Goal: Information Seeking & Learning: Learn about a topic

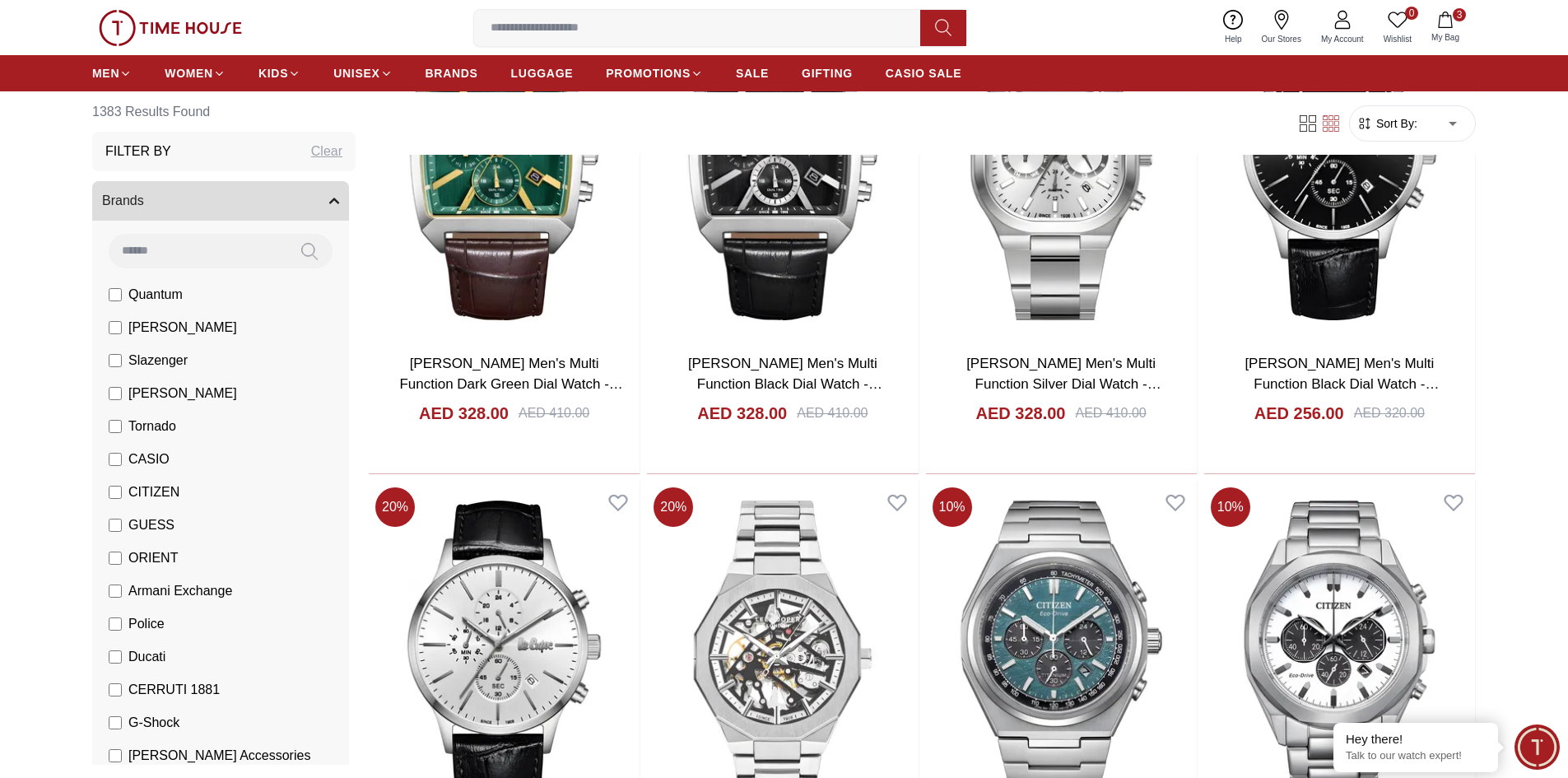
scroll to position [823, 0]
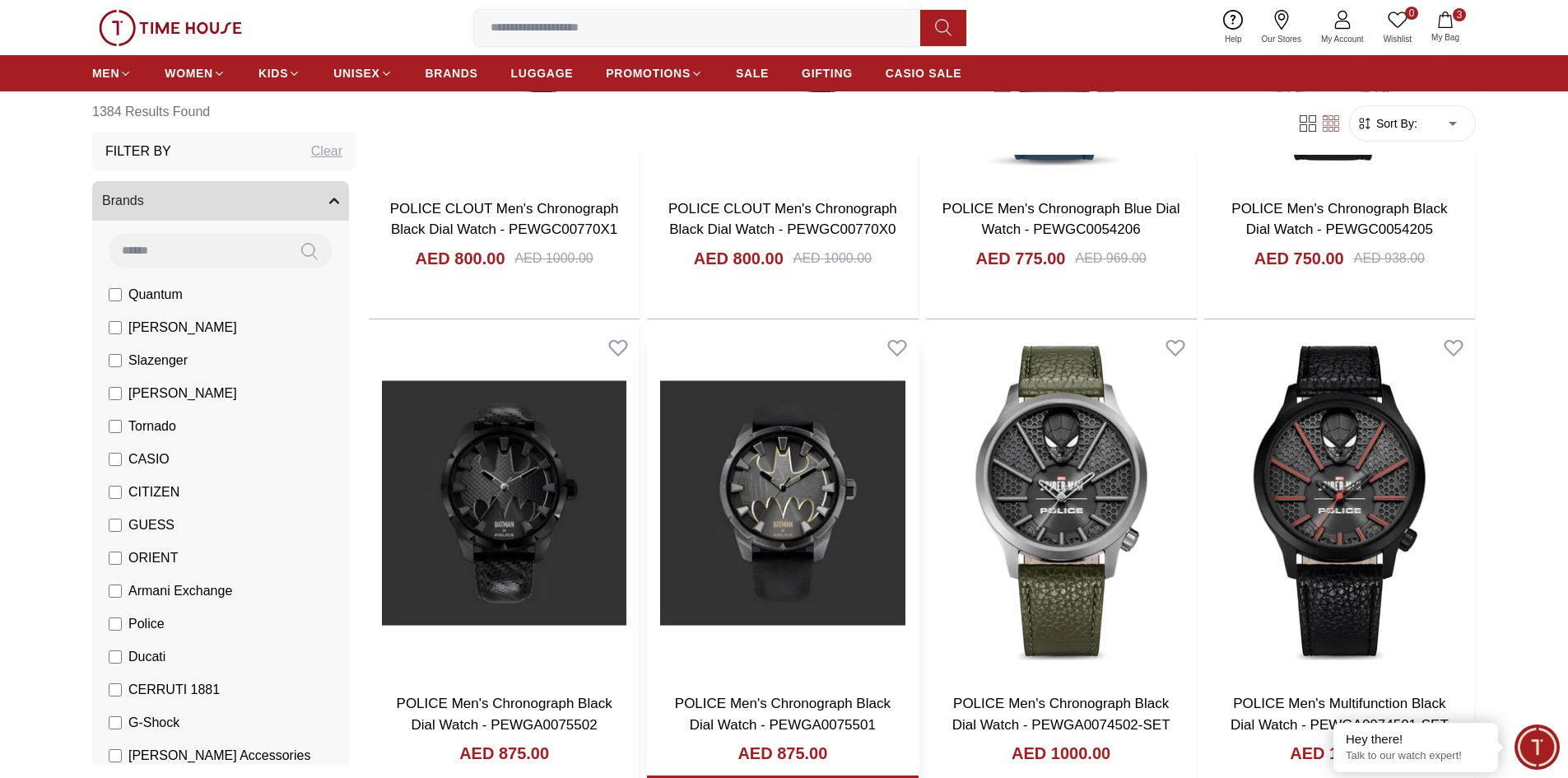
scroll to position [4117, 0]
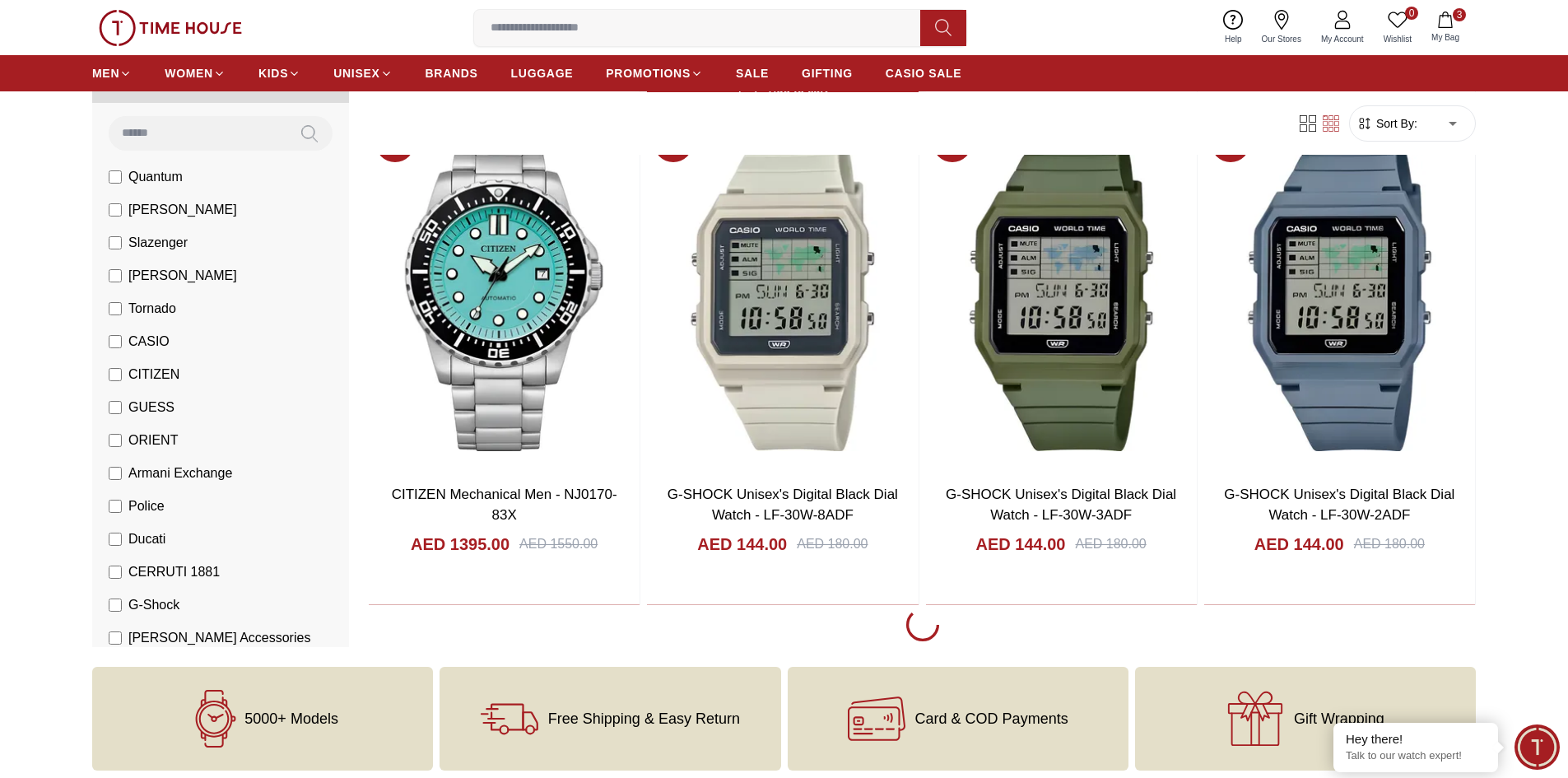
scroll to position [4035, 0]
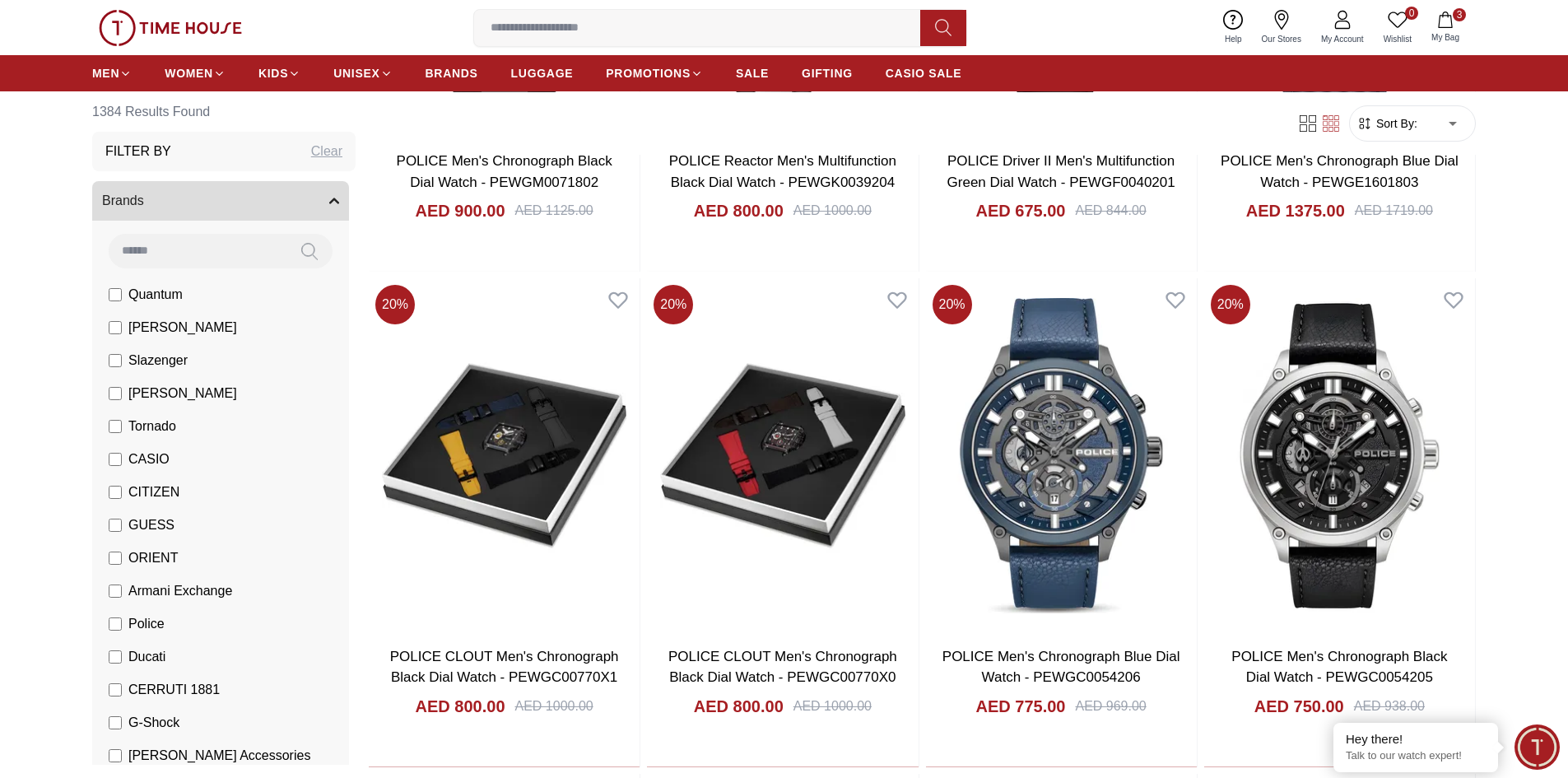
scroll to position [2800, 0]
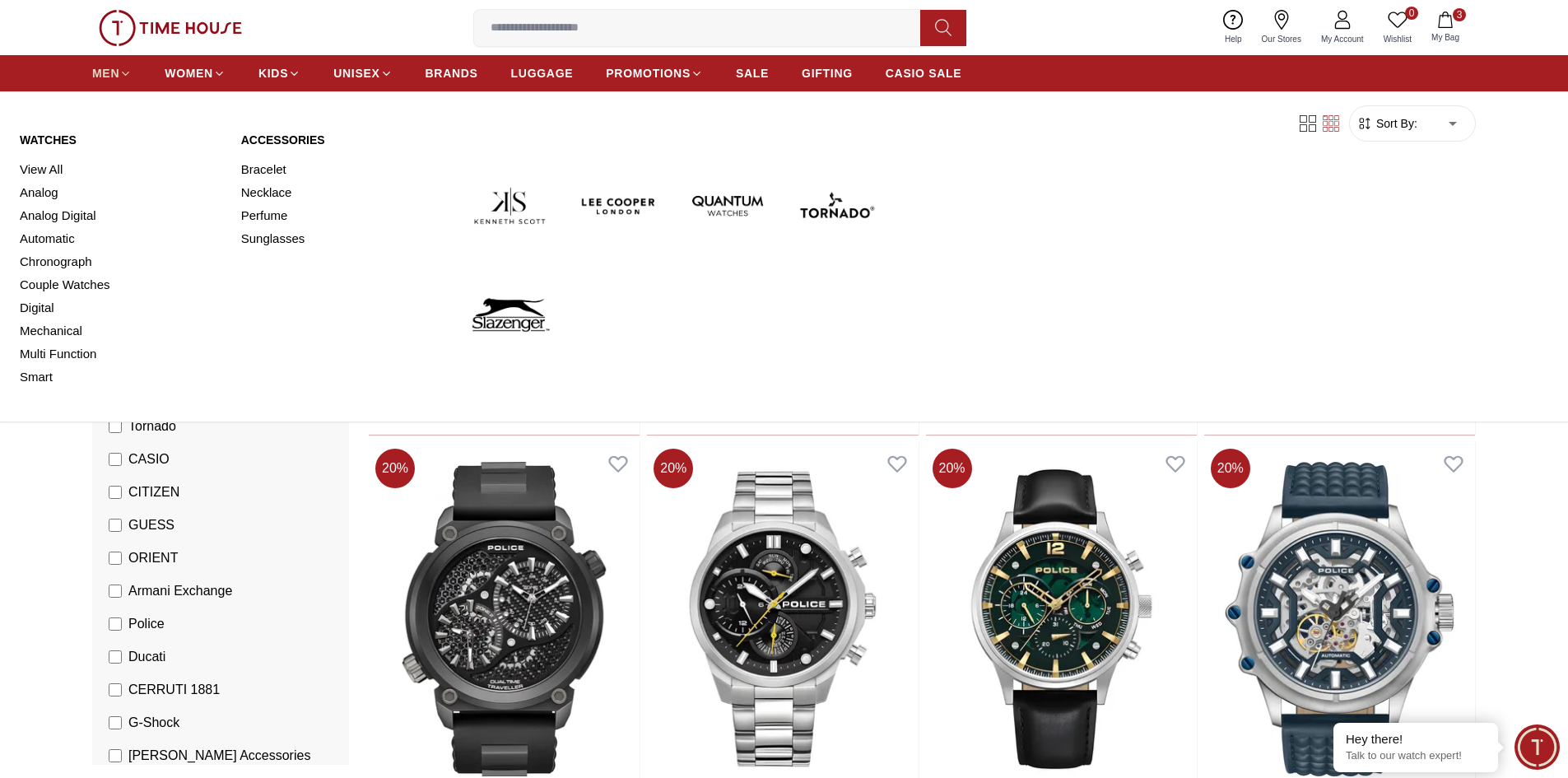
click at [106, 67] on span "MEN" at bounding box center [105, 73] width 27 height 16
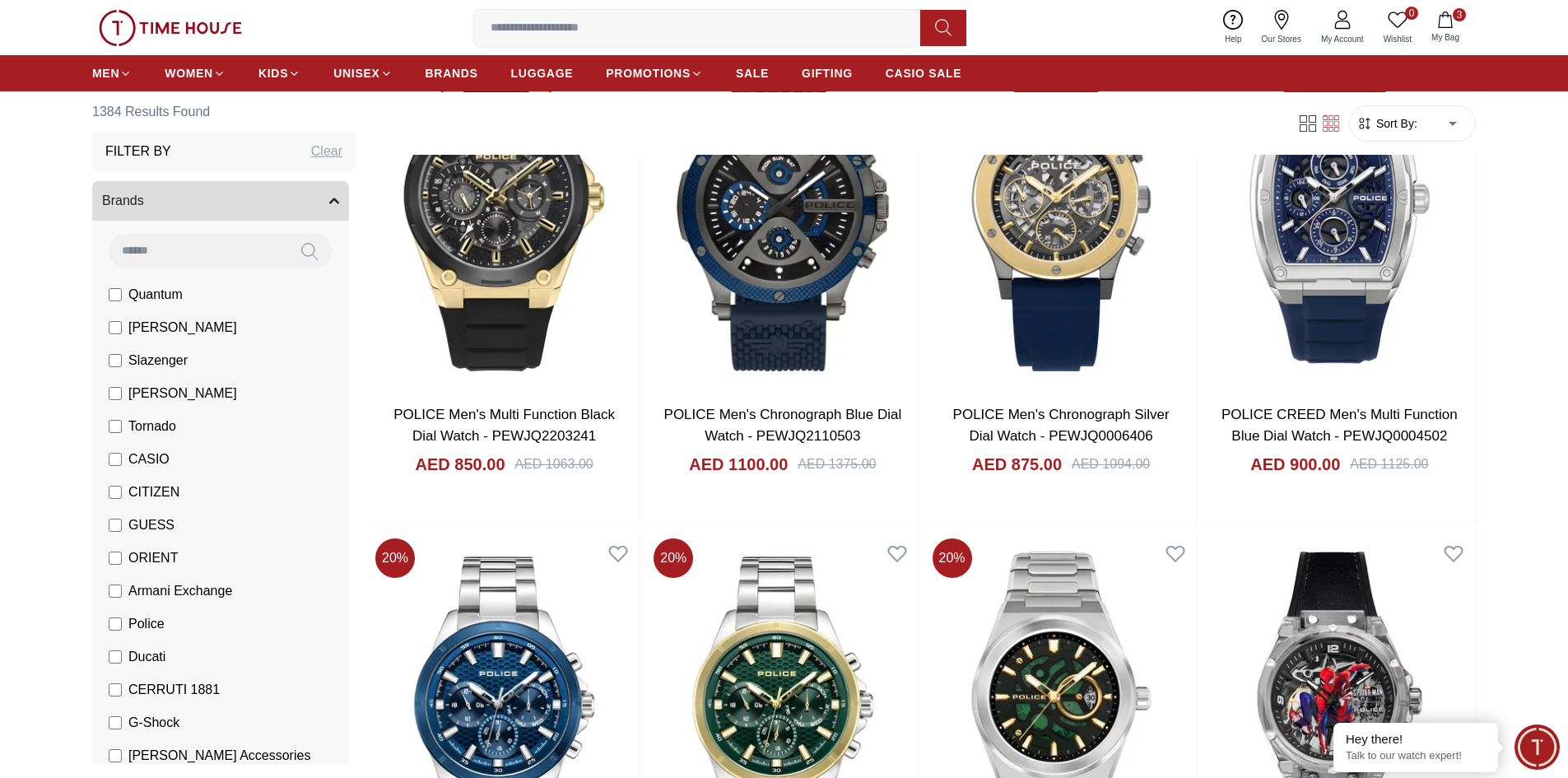
scroll to position [1647, 0]
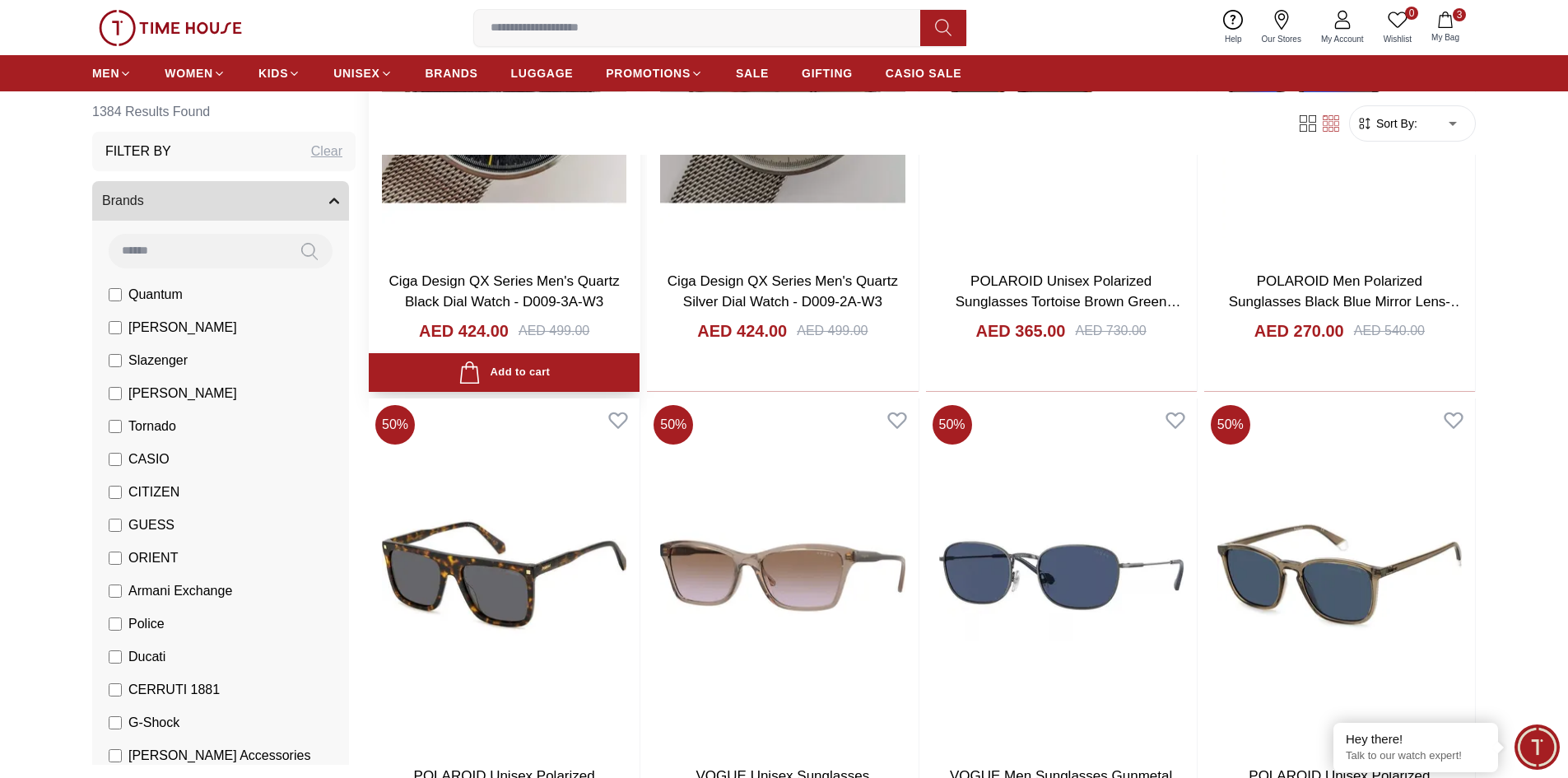
scroll to position [3129, 0]
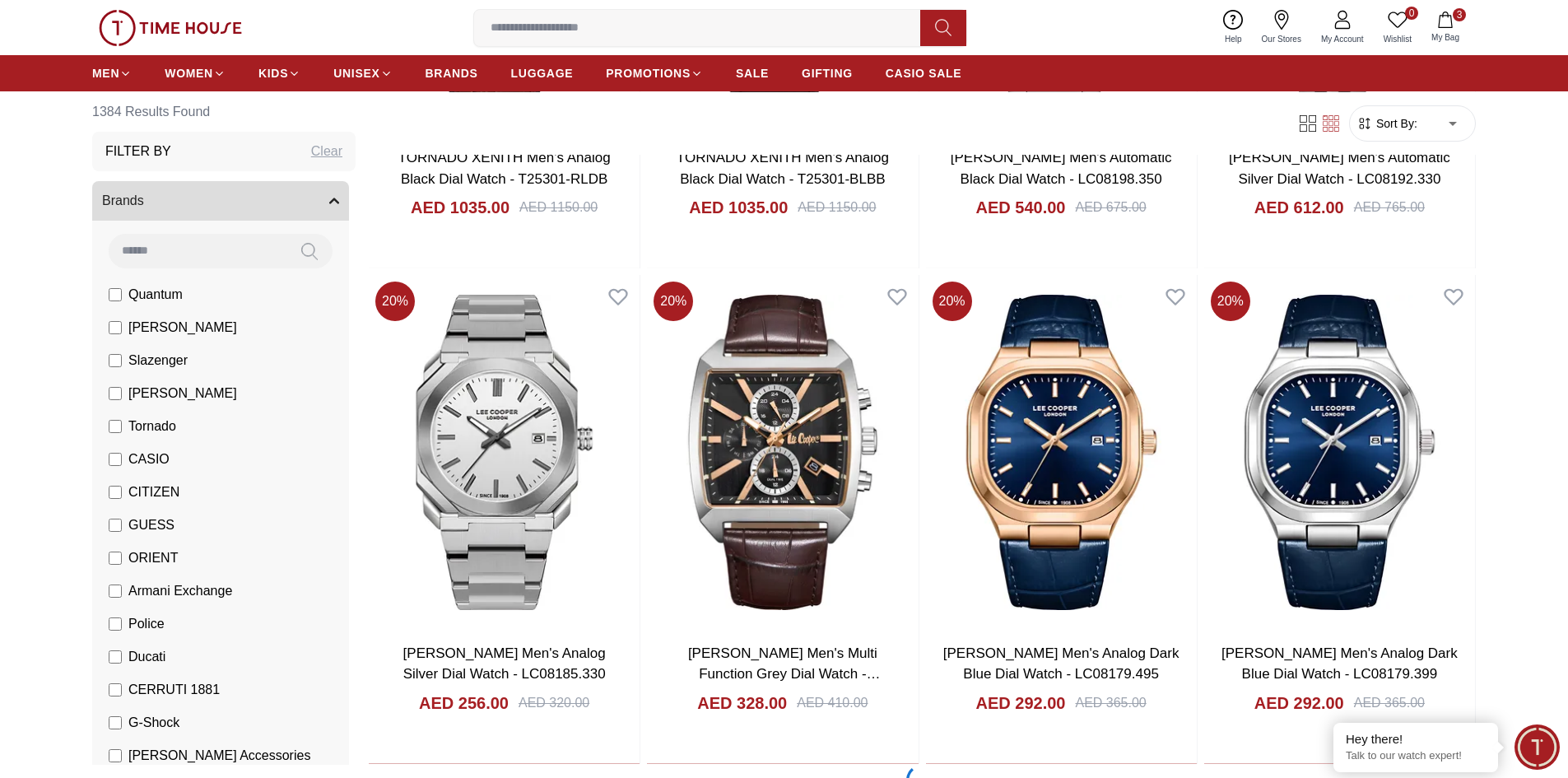
scroll to position [7004, 0]
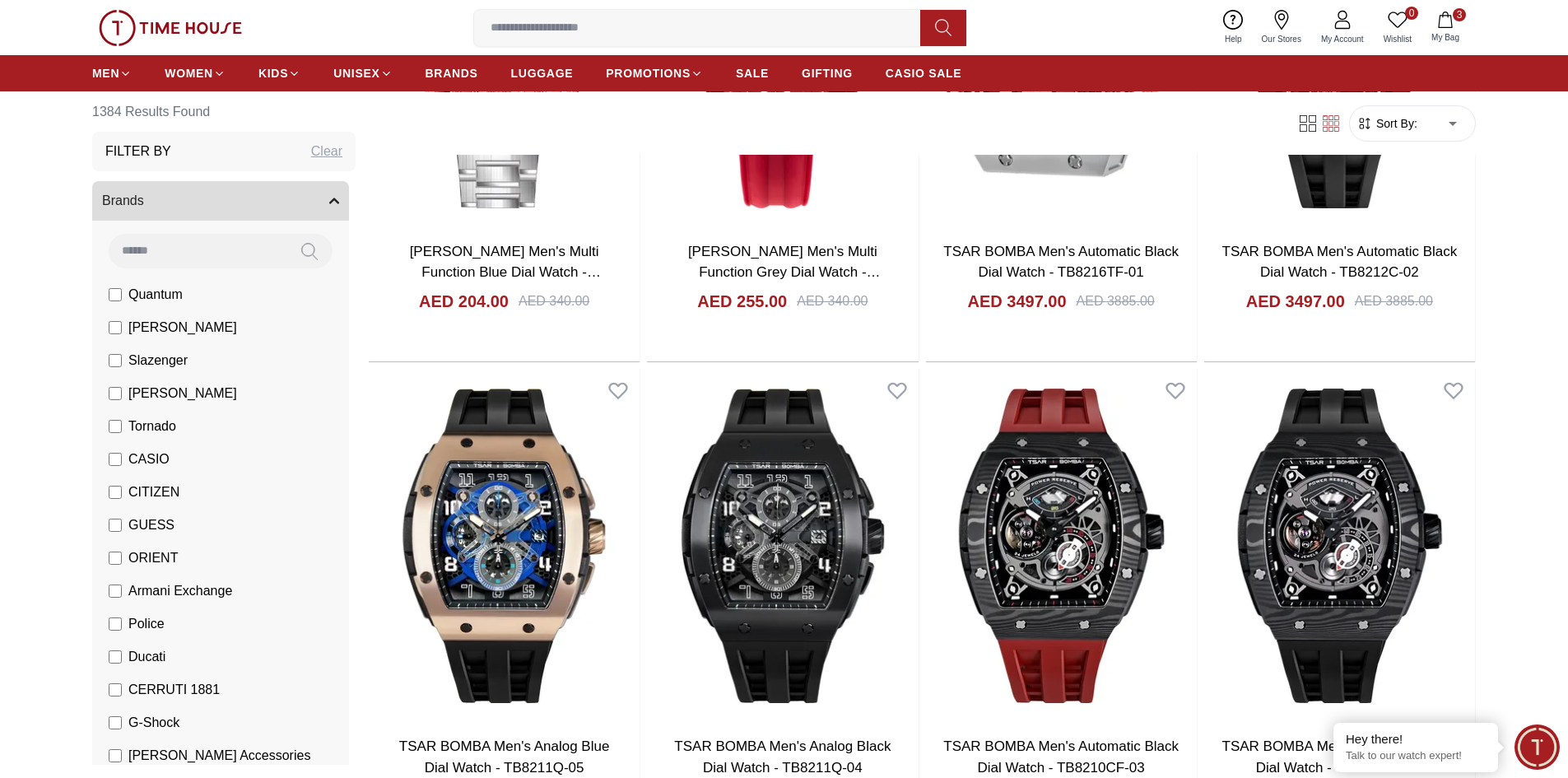
scroll to position [9721, 0]
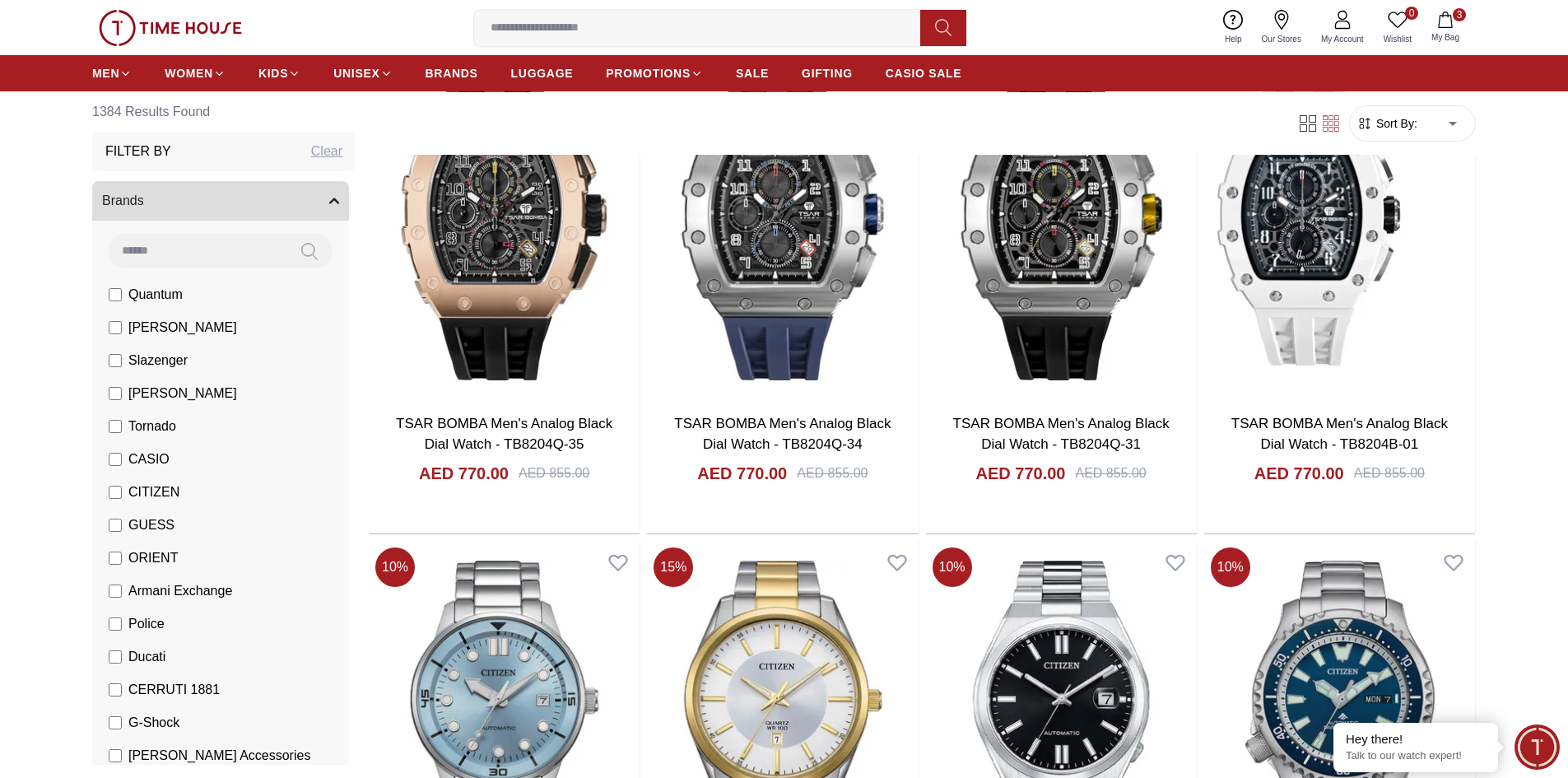
scroll to position [10544, 0]
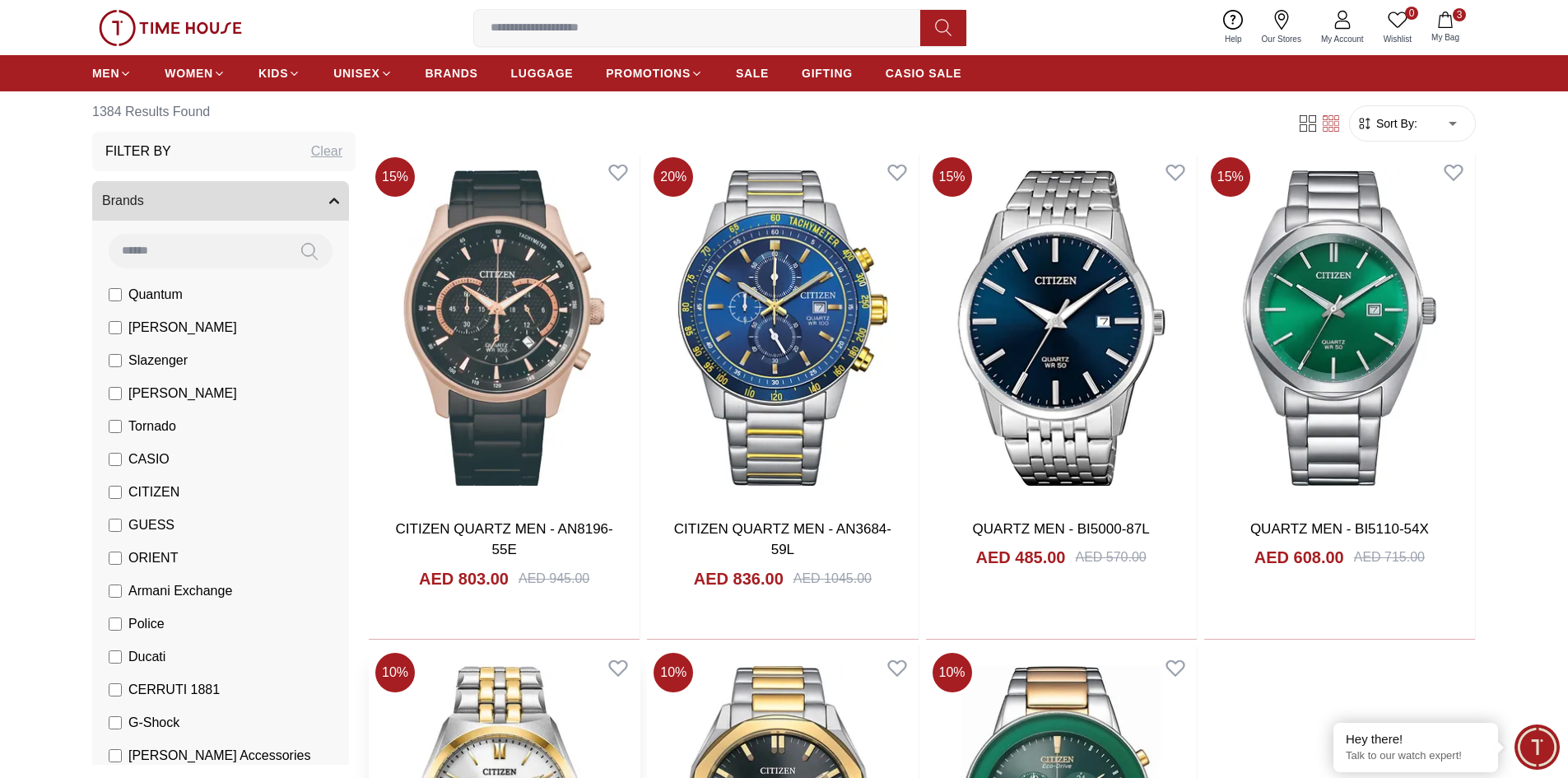
scroll to position [13963, 0]
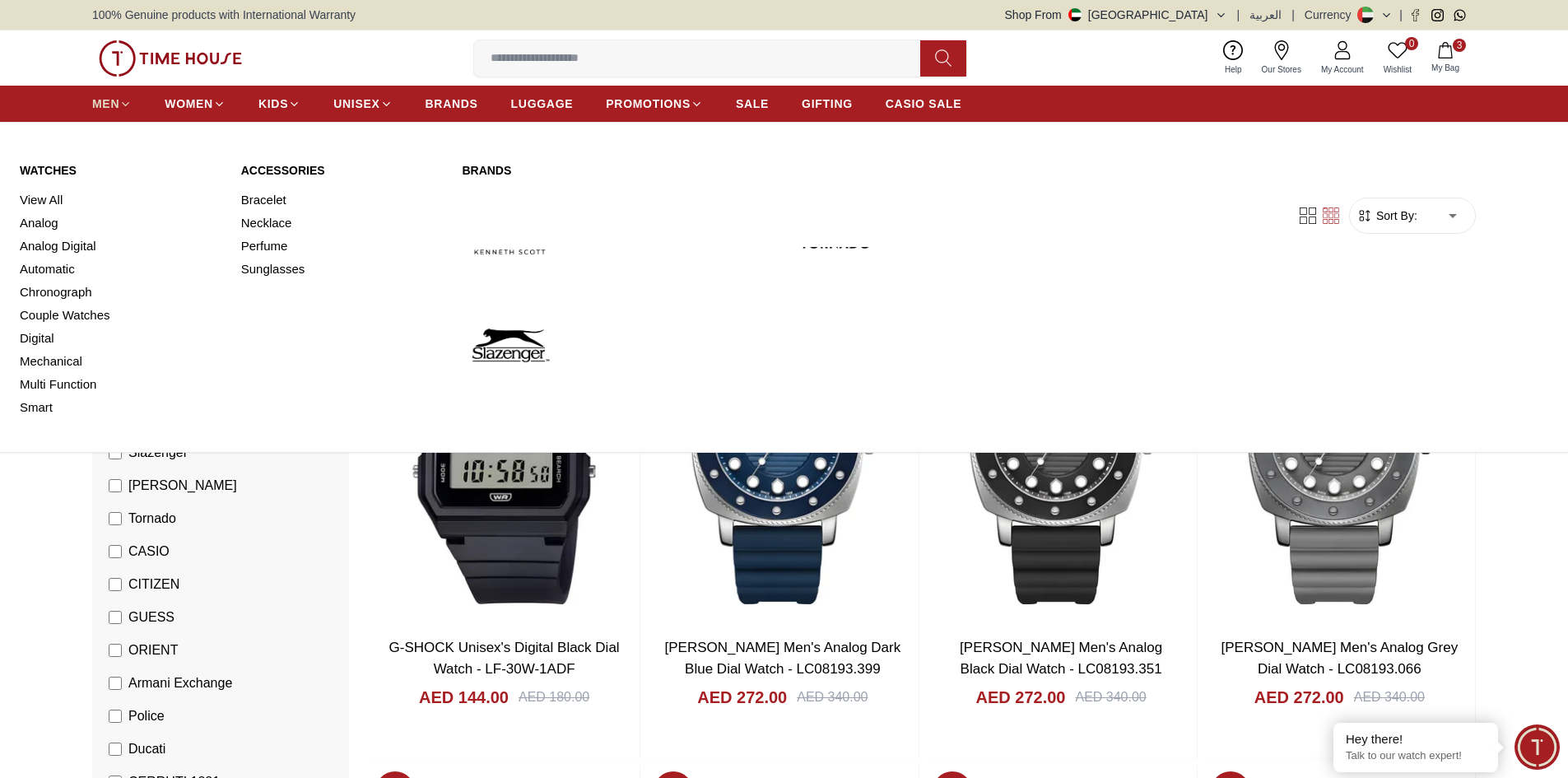
click at [102, 99] on span "MEN" at bounding box center [105, 103] width 27 height 16
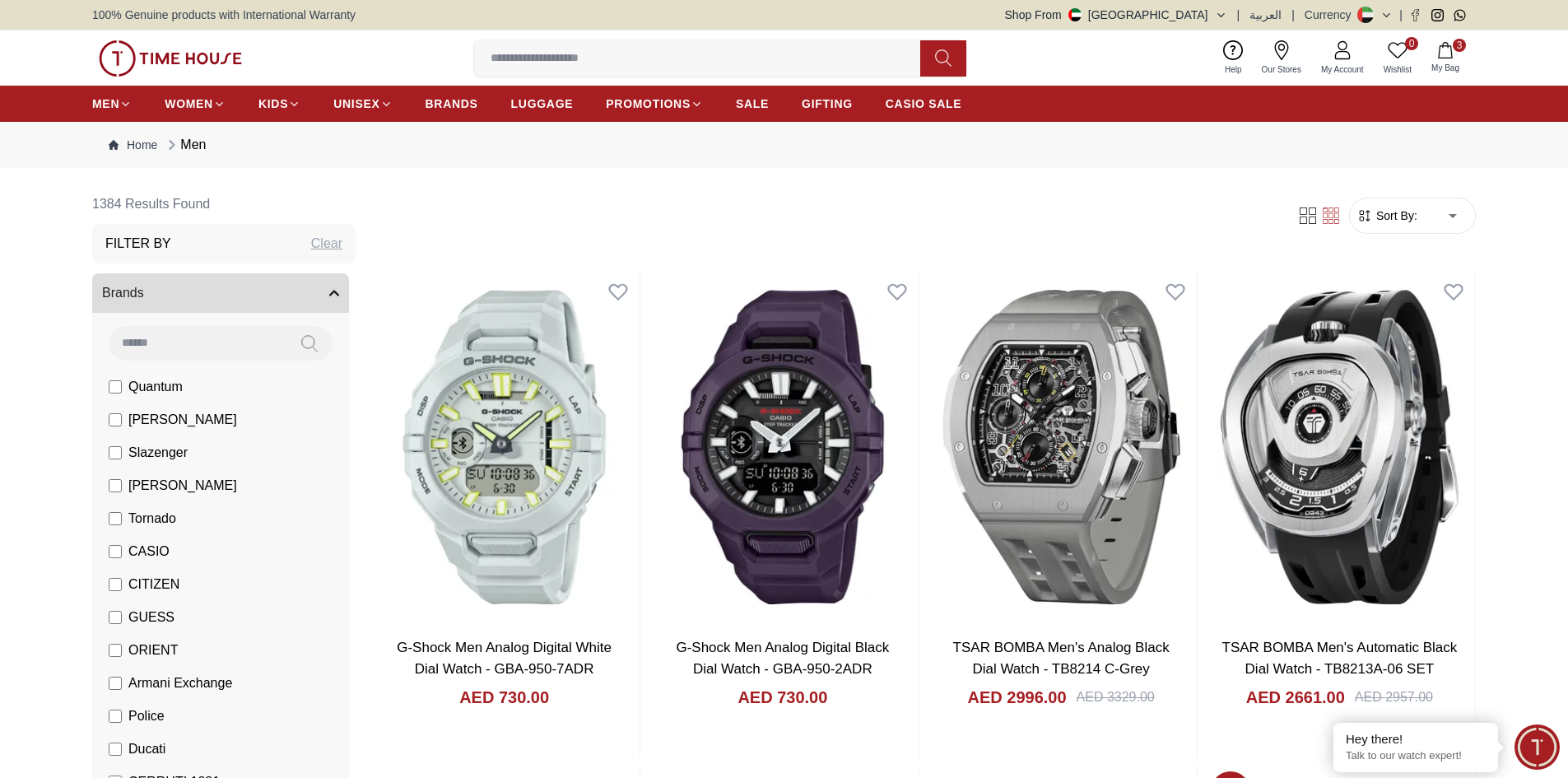
click at [527, 56] on input at bounding box center [704, 58] width 460 height 33
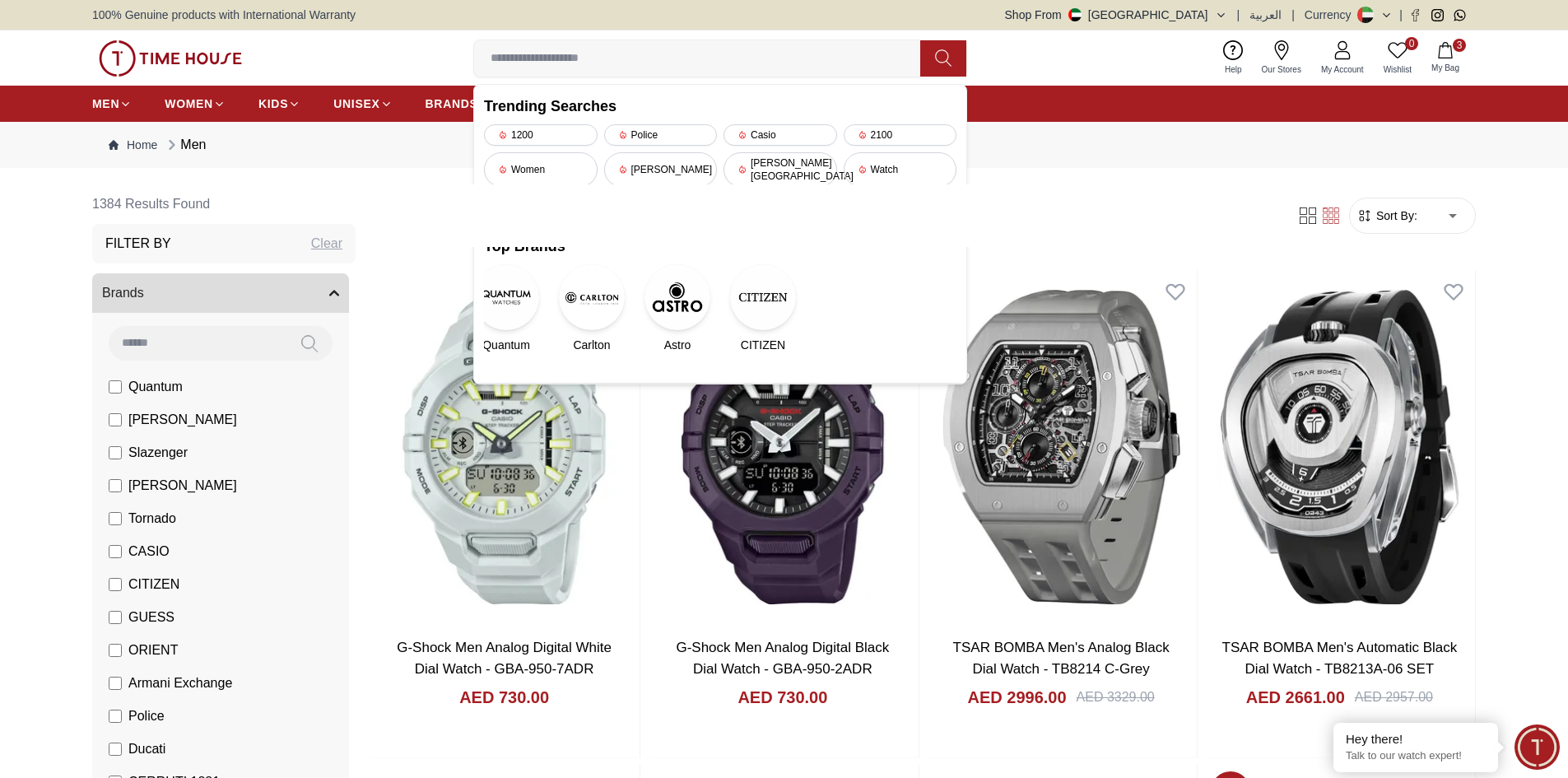
type input "*"
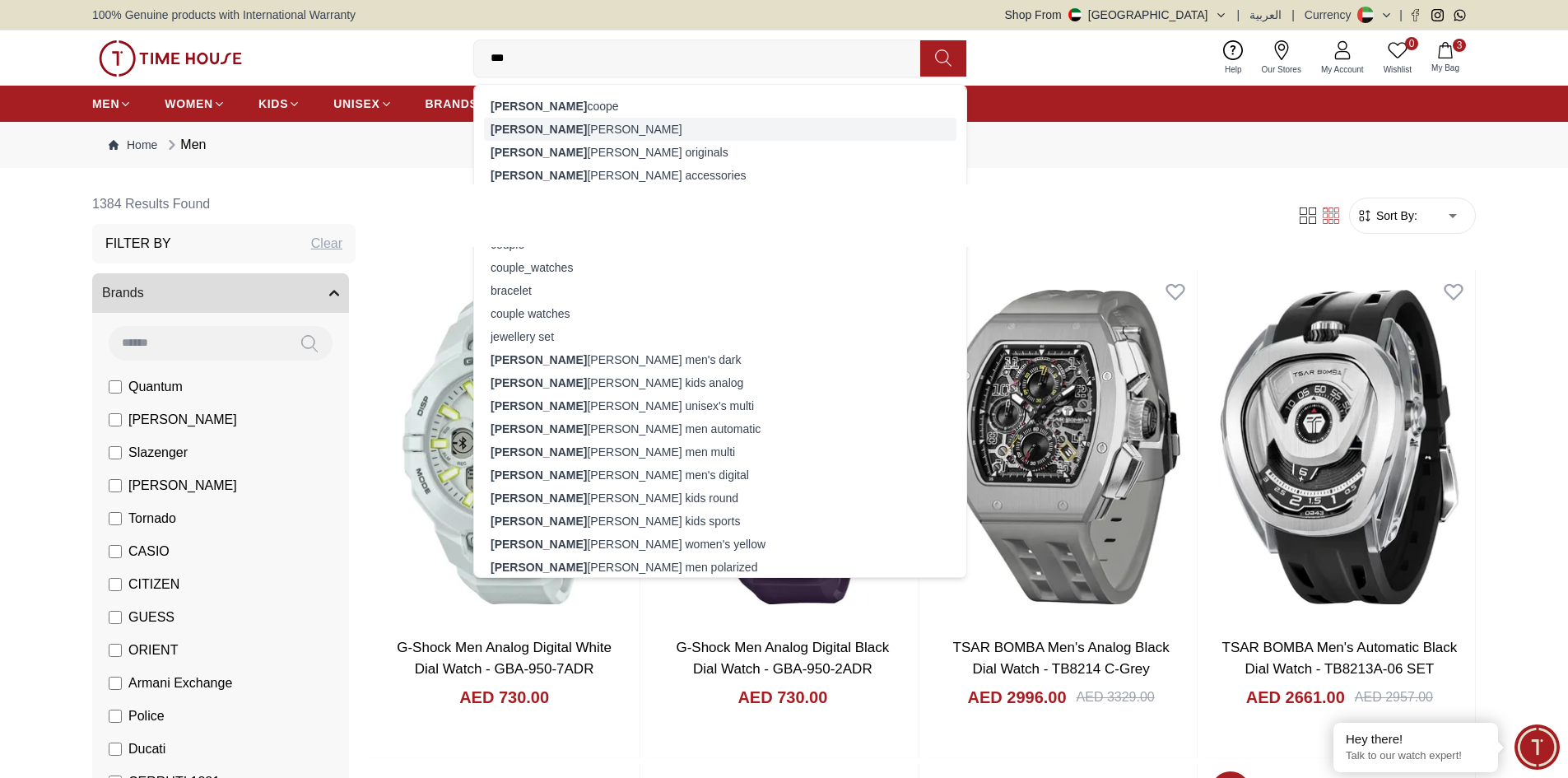
type input "***"
click at [513, 133] on div "lee cooper" at bounding box center [719, 129] width 472 height 23
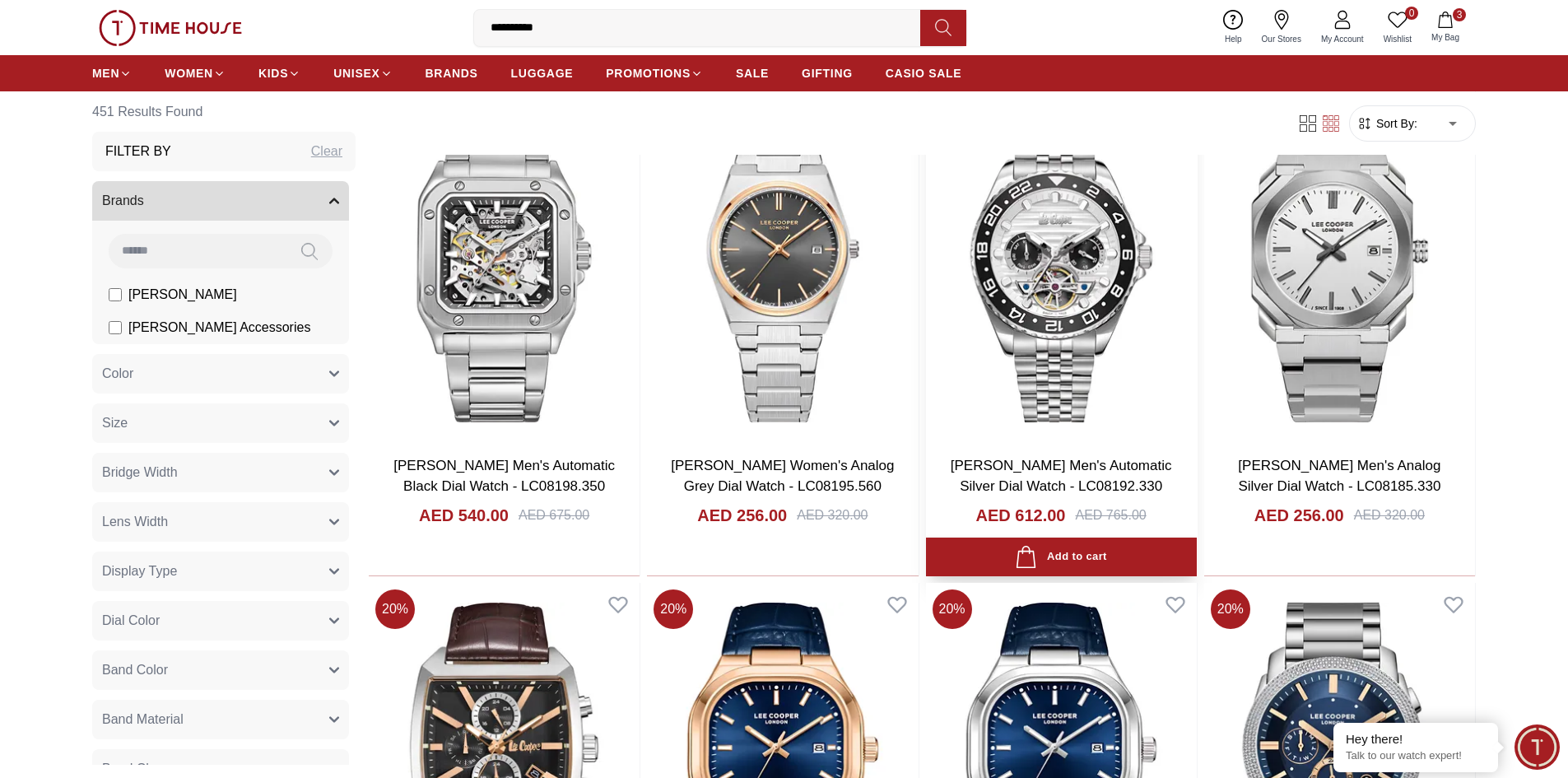
scroll to position [1977, 0]
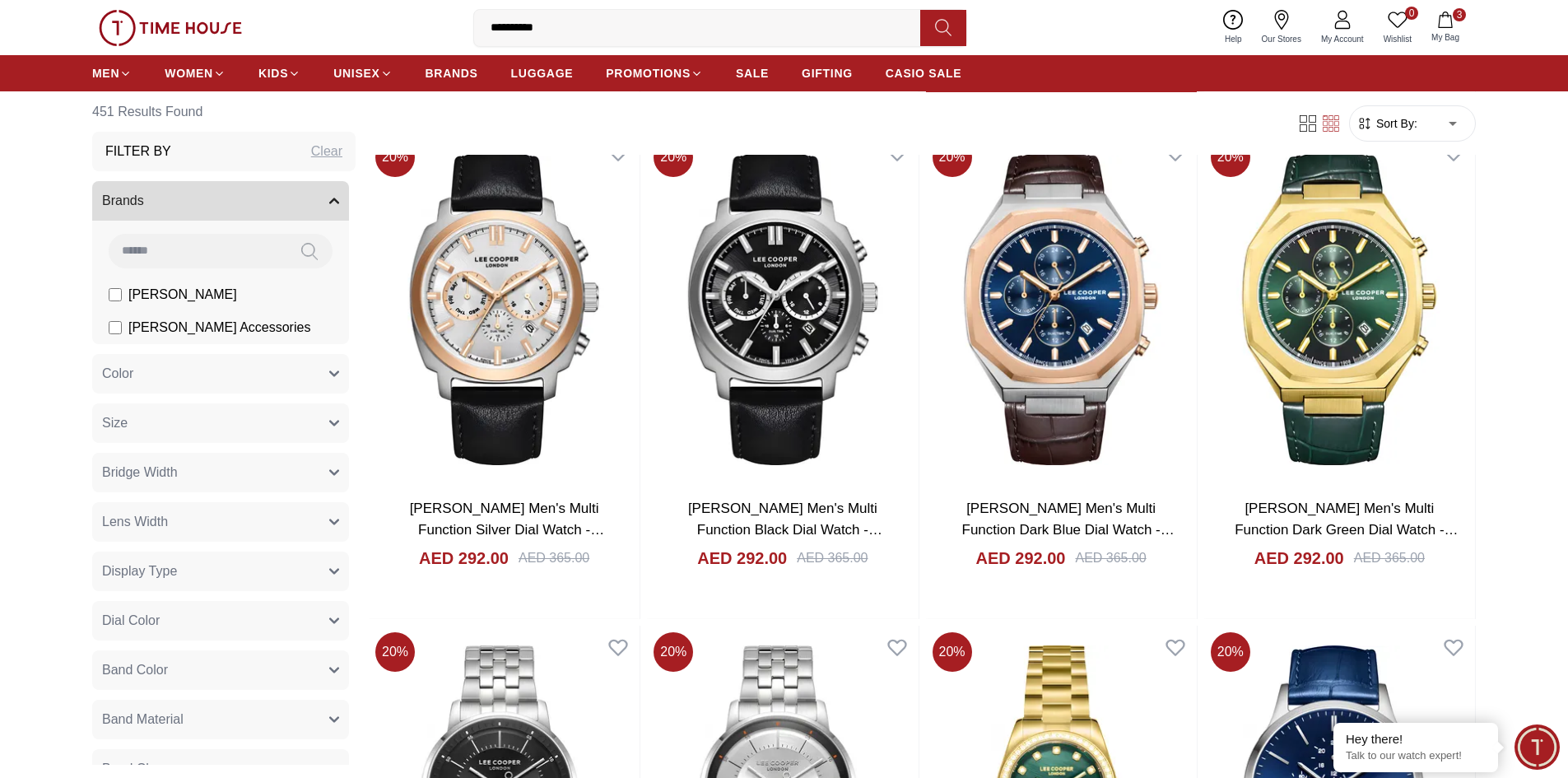
scroll to position [3212, 0]
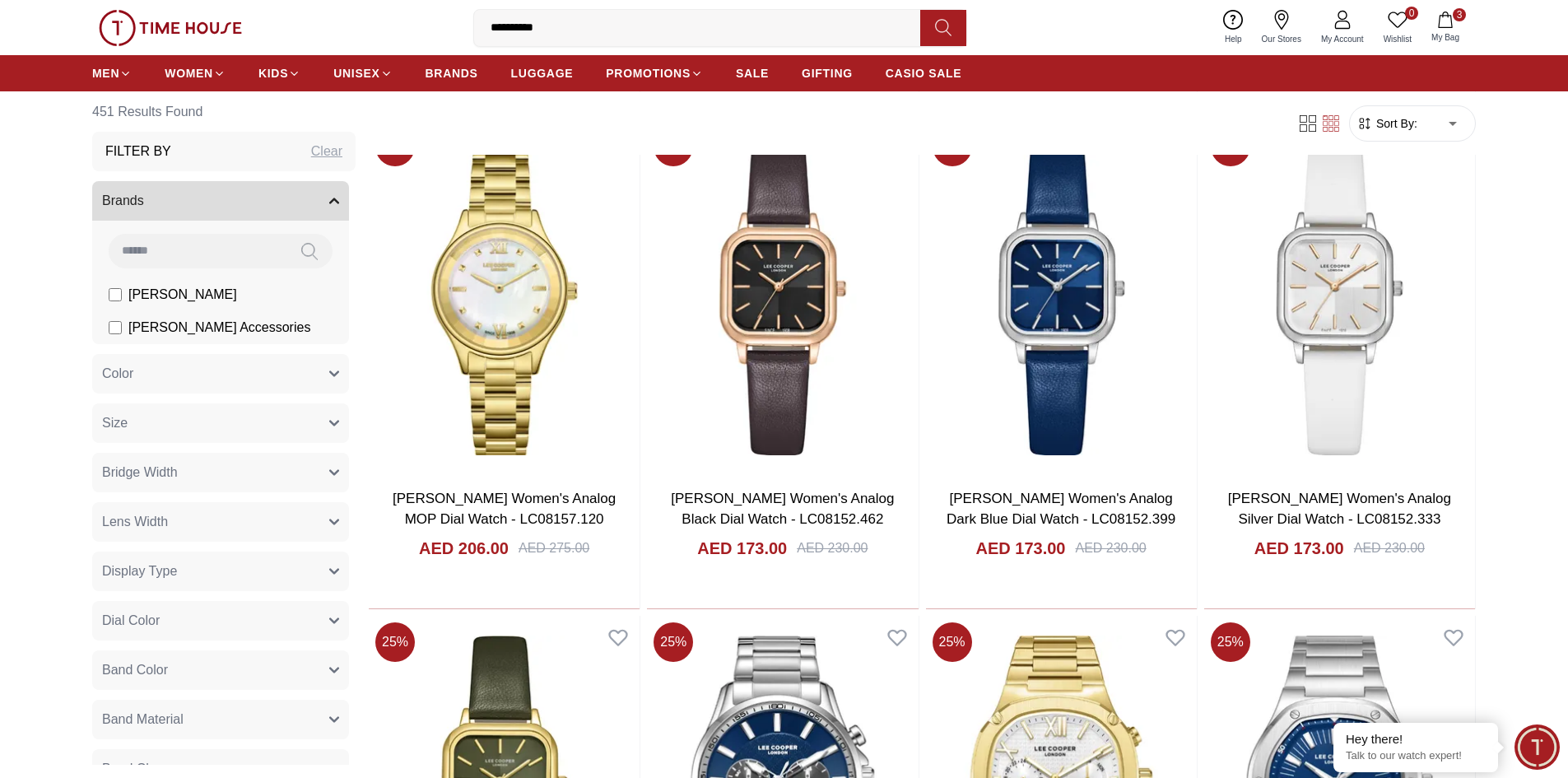
scroll to position [6422, 0]
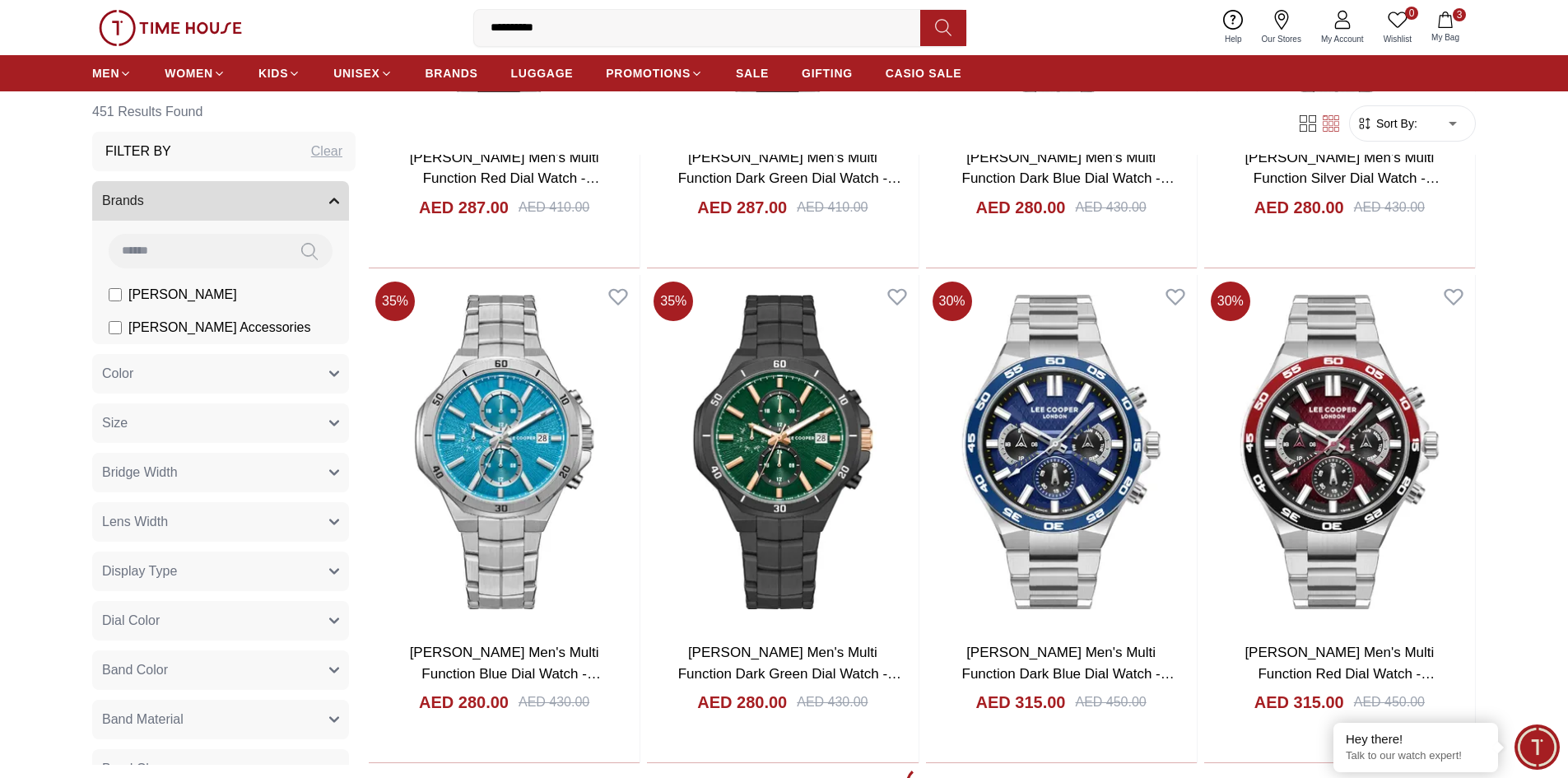
scroll to position [9552, 0]
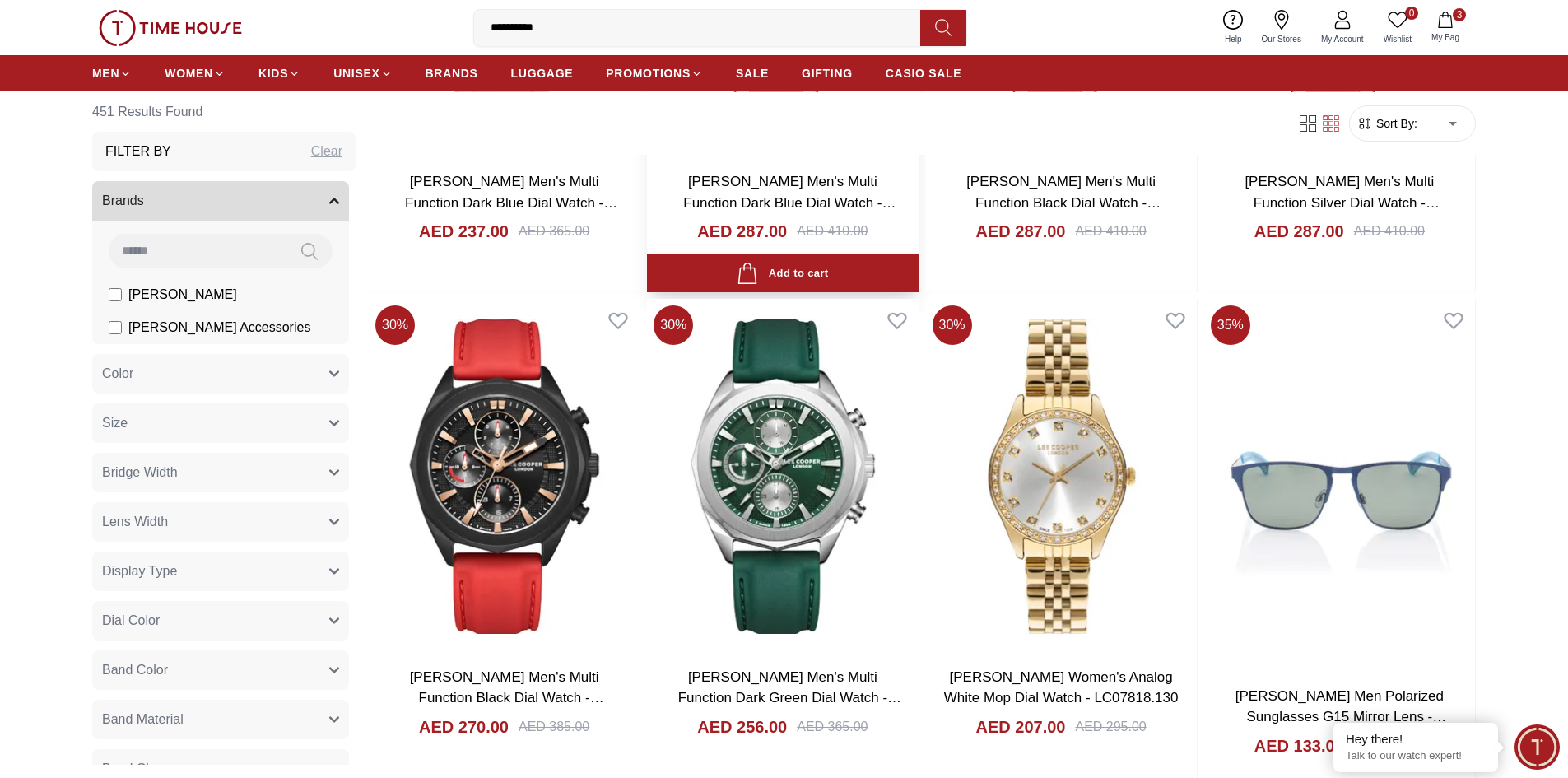
scroll to position [11362, 0]
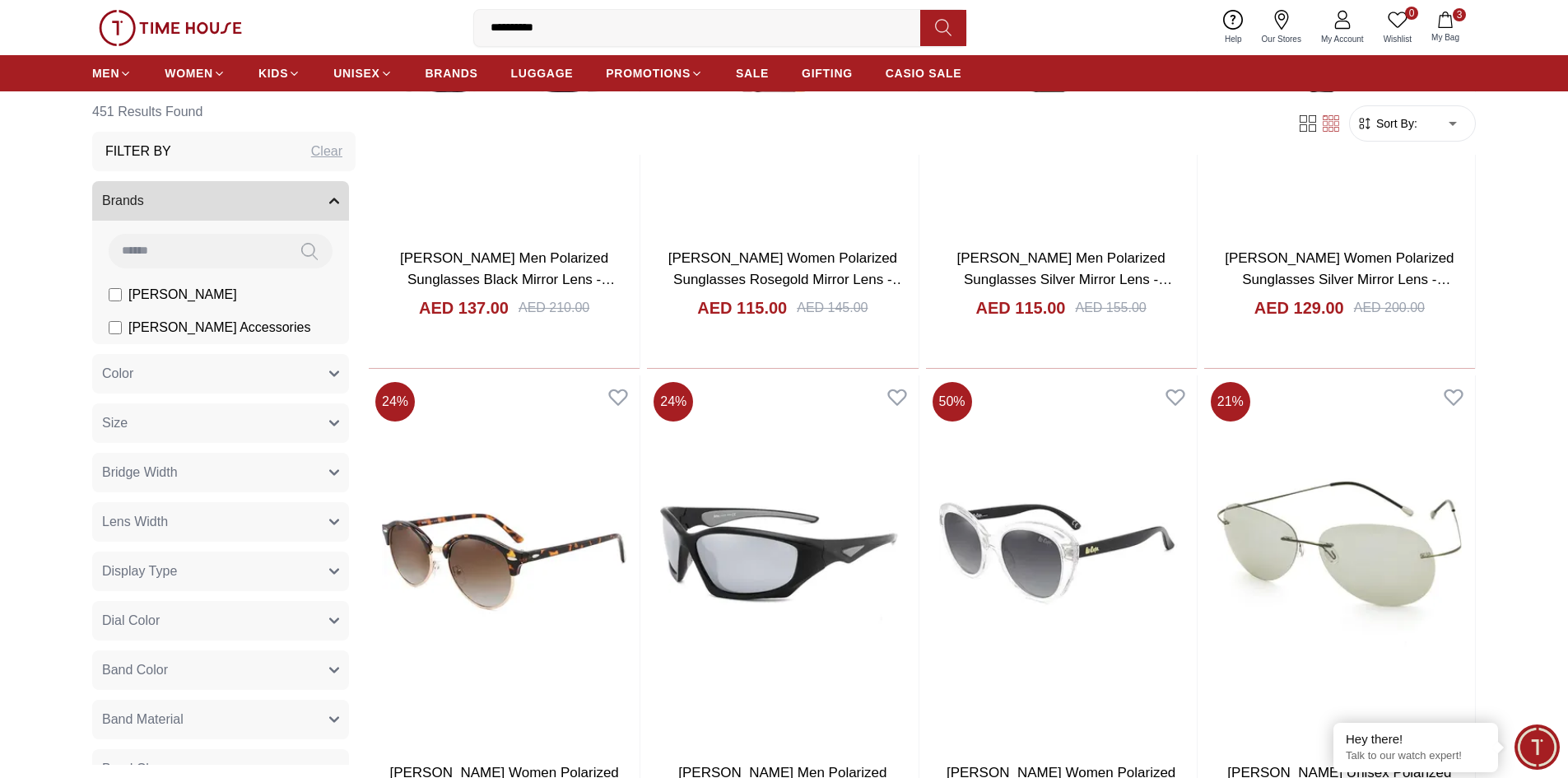
scroll to position [13339, 0]
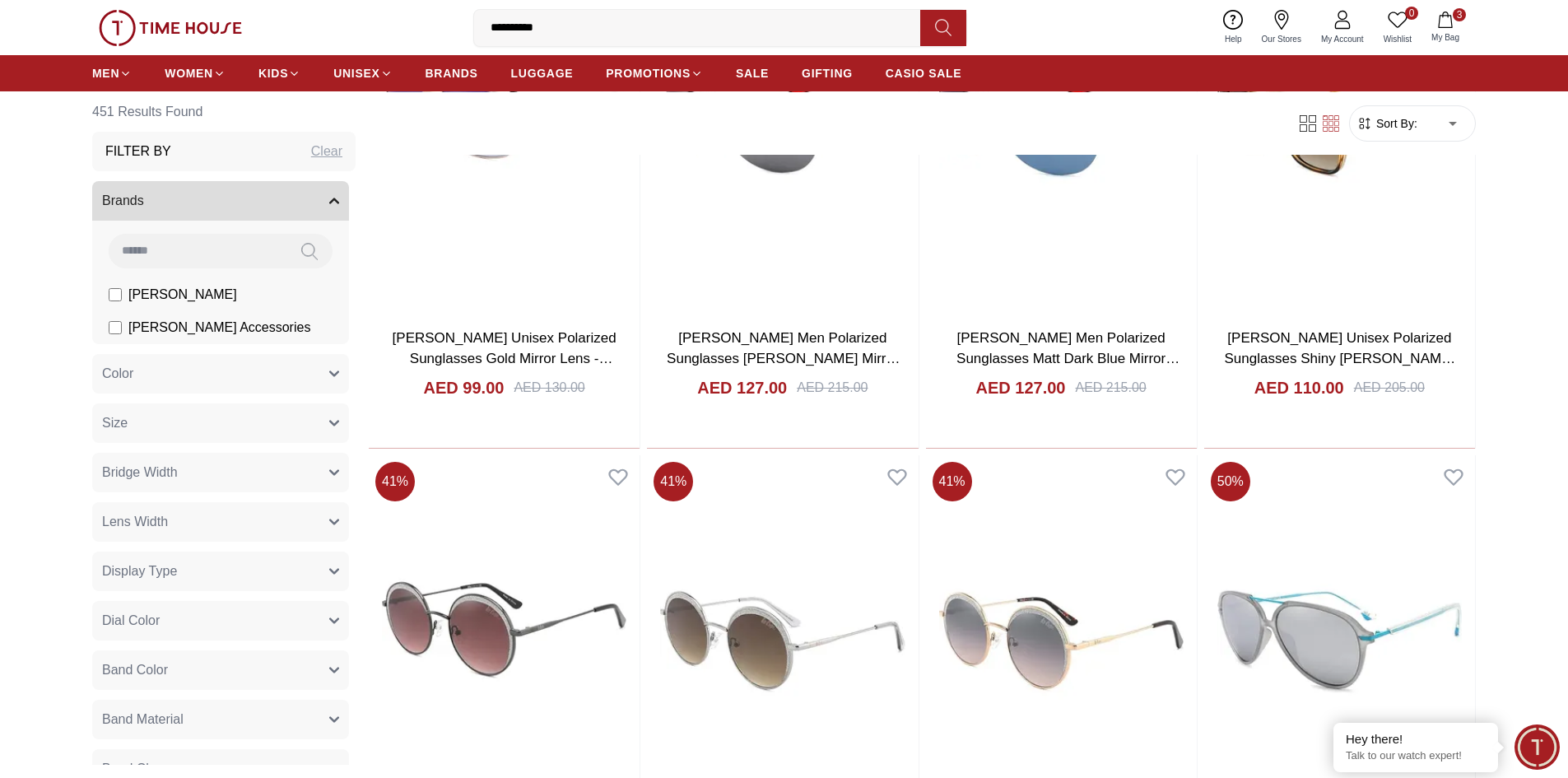
scroll to position [15809, 0]
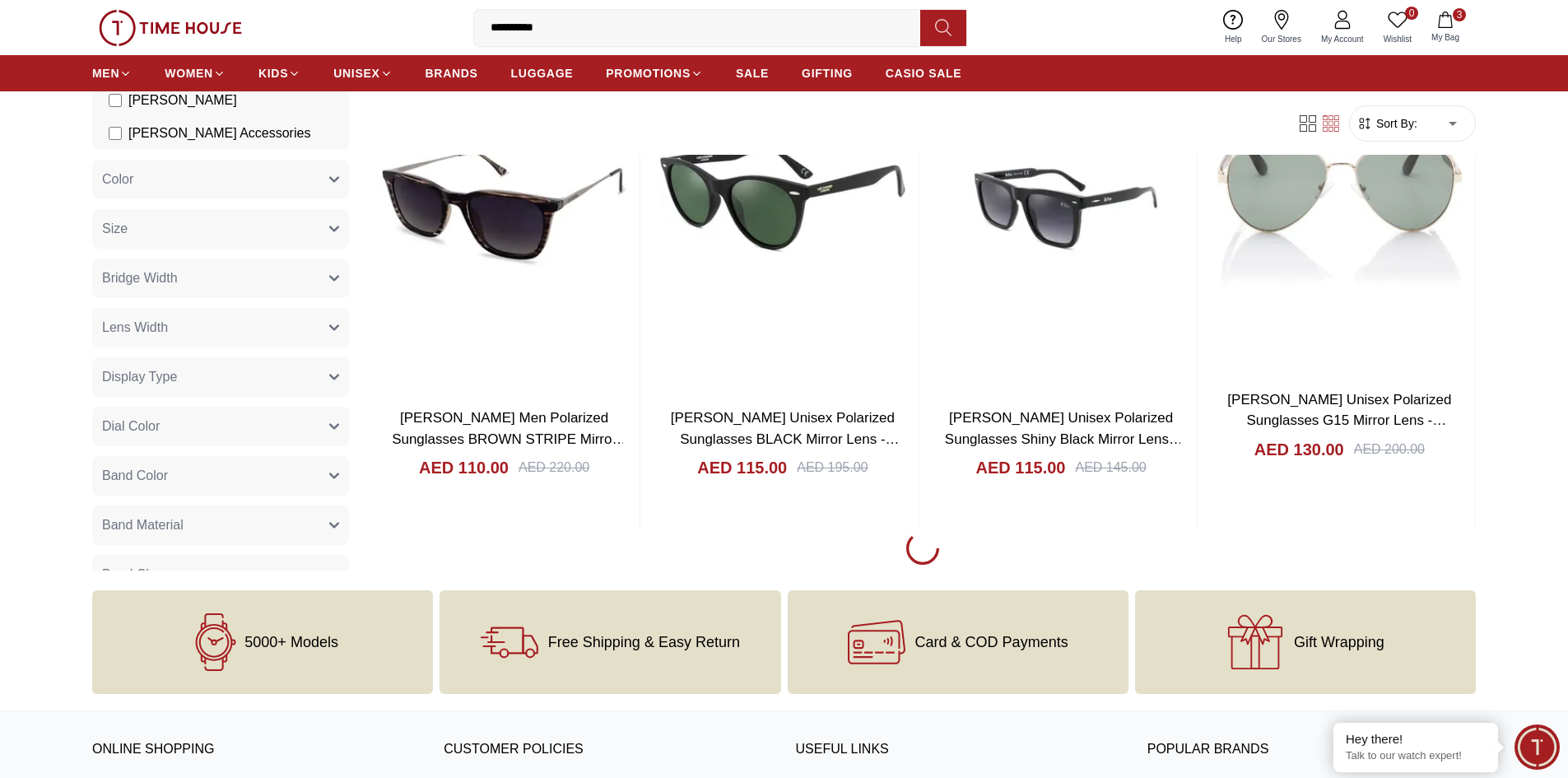
scroll to position [17703, 0]
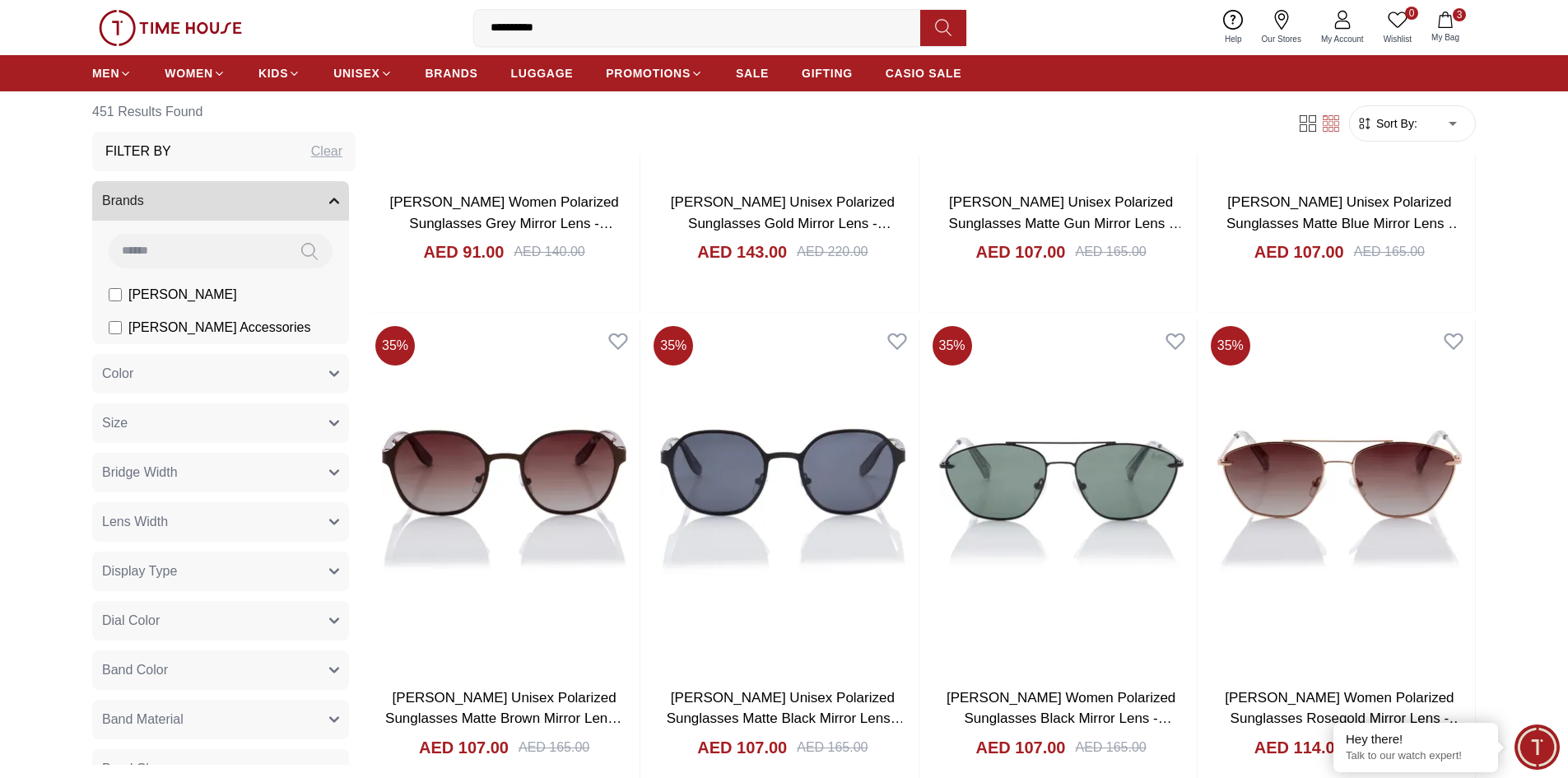
scroll to position [19926, 0]
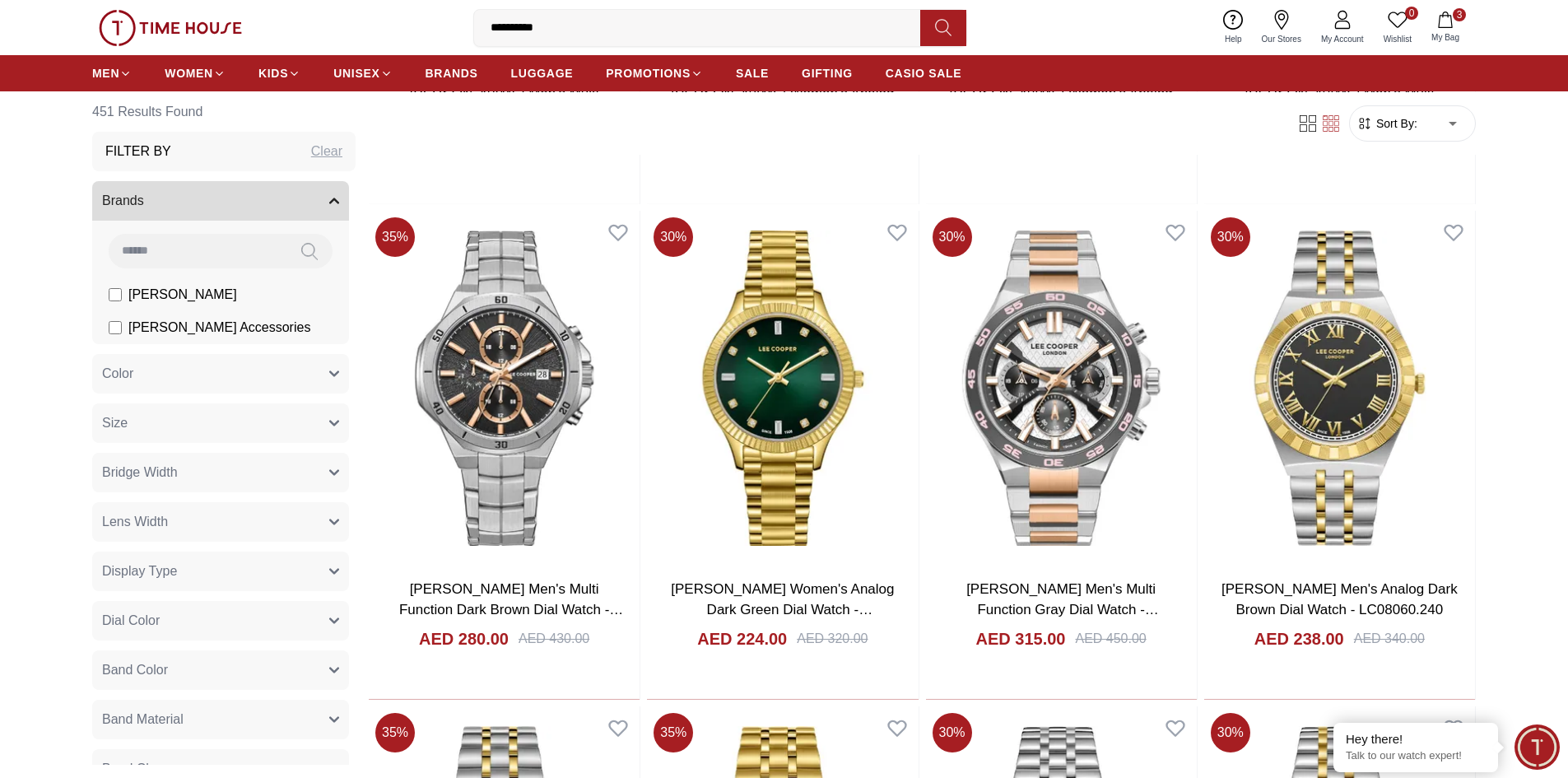
scroll to position [24066, 0]
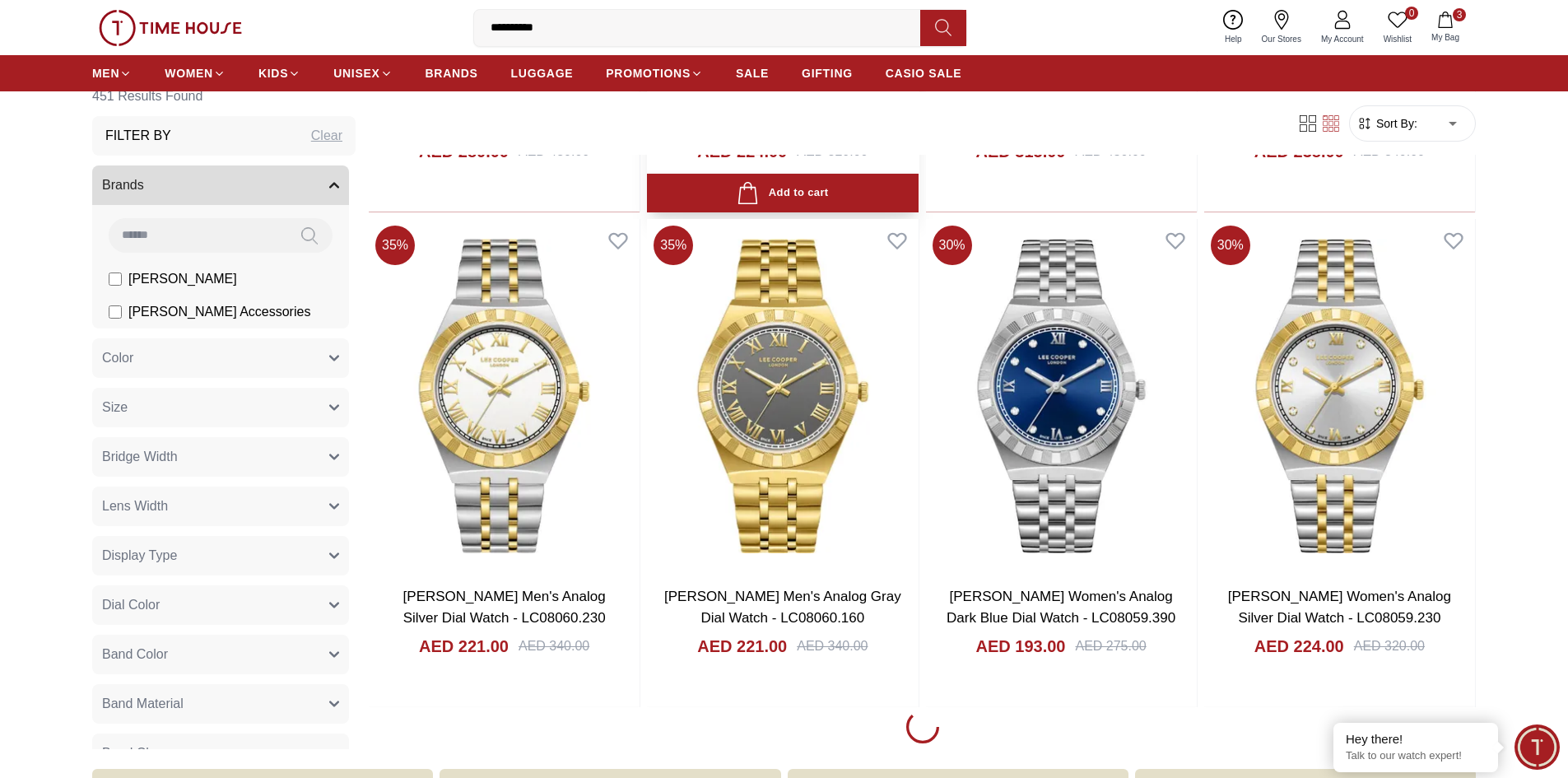
scroll to position [24561, 0]
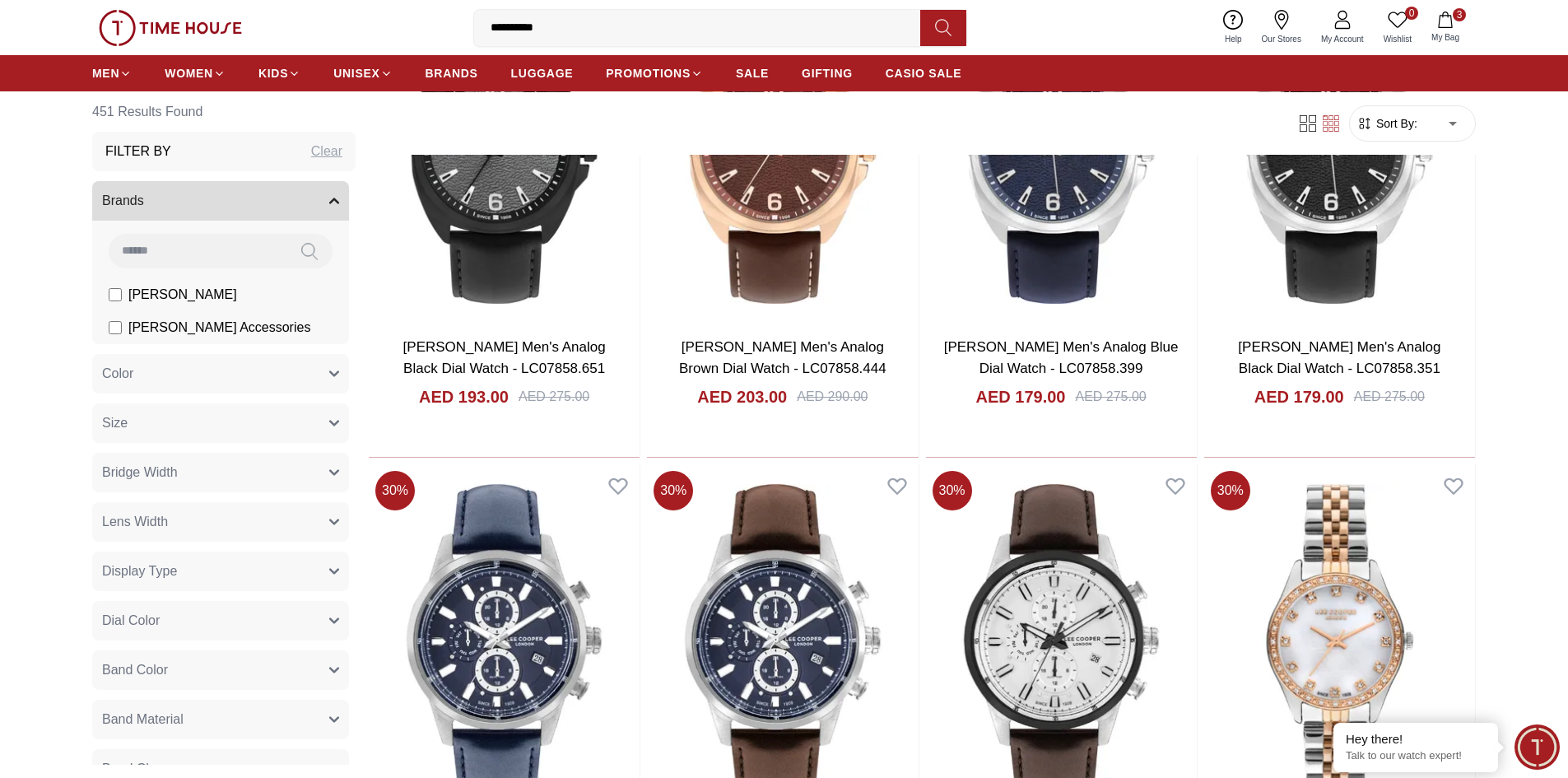
scroll to position [27771, 0]
